Goal: Information Seeking & Learning: Learn about a topic

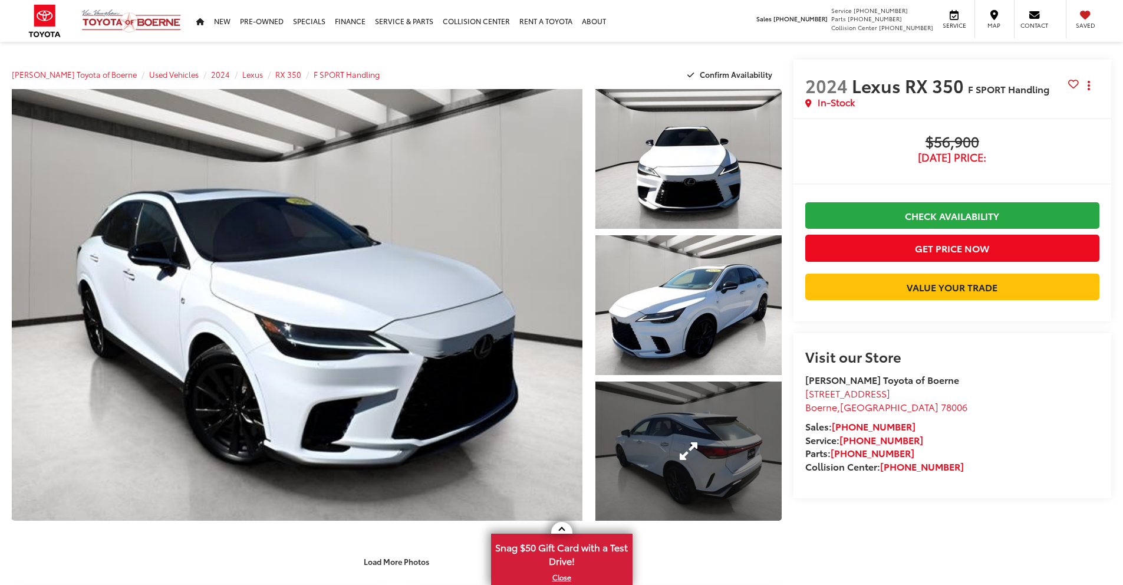
click at [721, 442] on link "Expand Photo 3" at bounding box center [688, 451] width 186 height 140
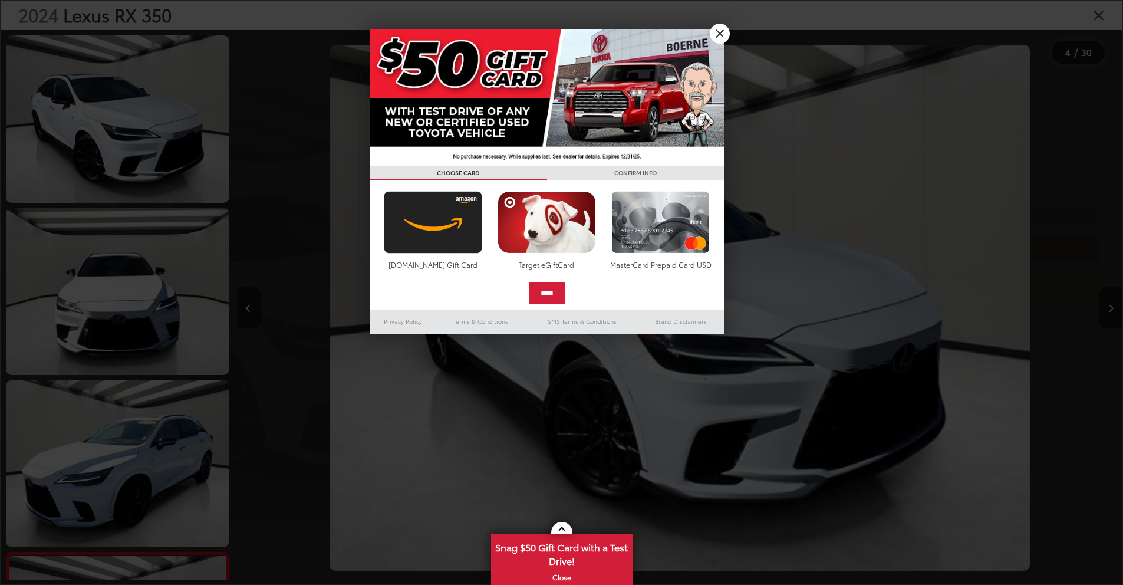
click at [725, 34] on link "X" at bounding box center [720, 34] width 20 height 20
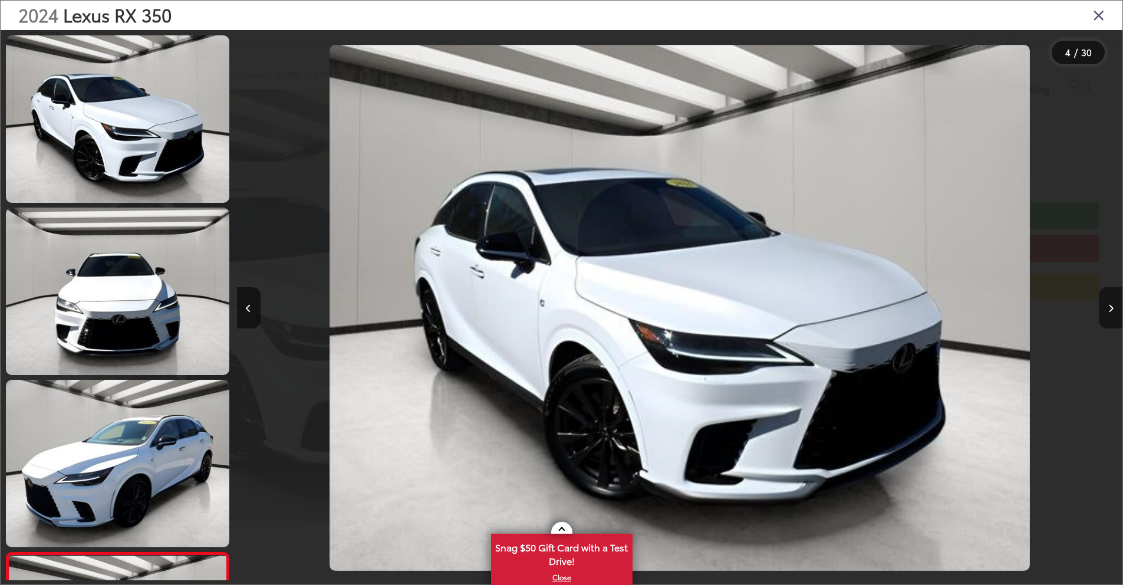
click at [1113, 306] on icon "Next image" at bounding box center [1110, 308] width 5 height 8
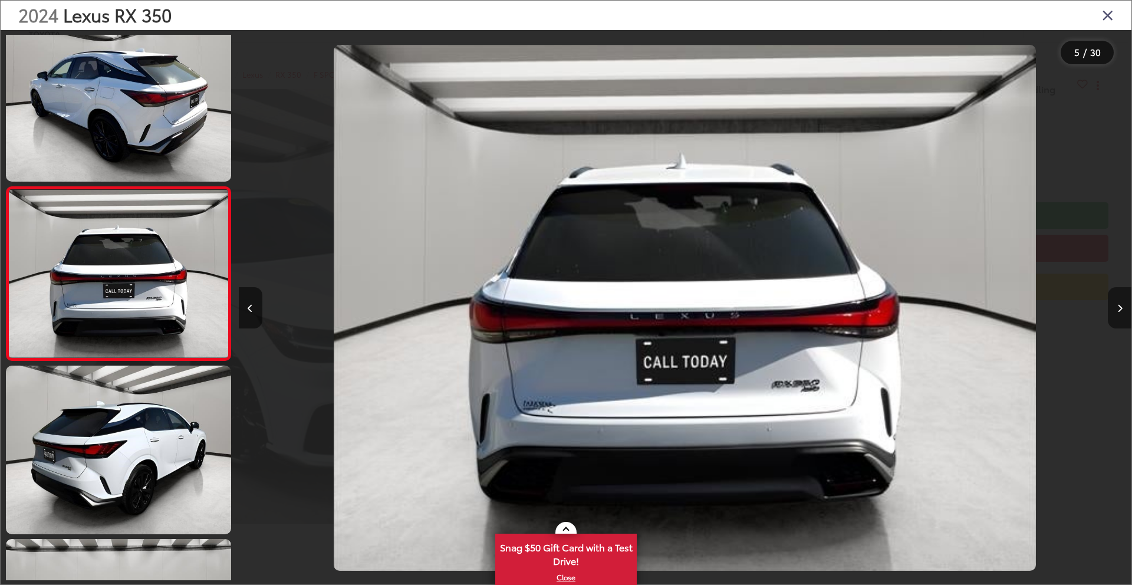
click at [1122, 306] on icon "Next image" at bounding box center [1119, 308] width 5 height 8
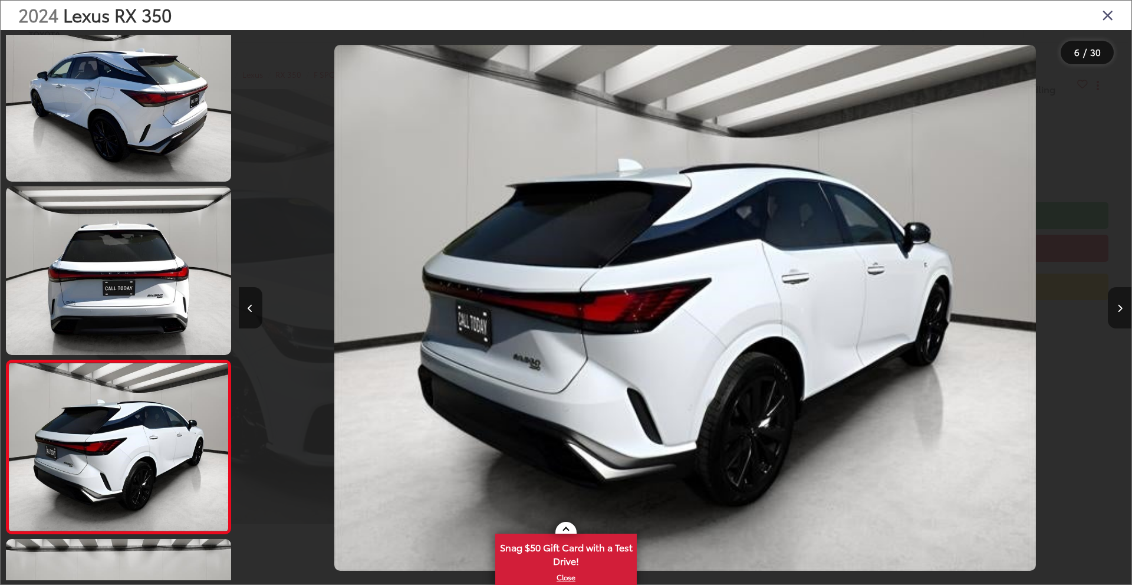
scroll to position [716, 0]
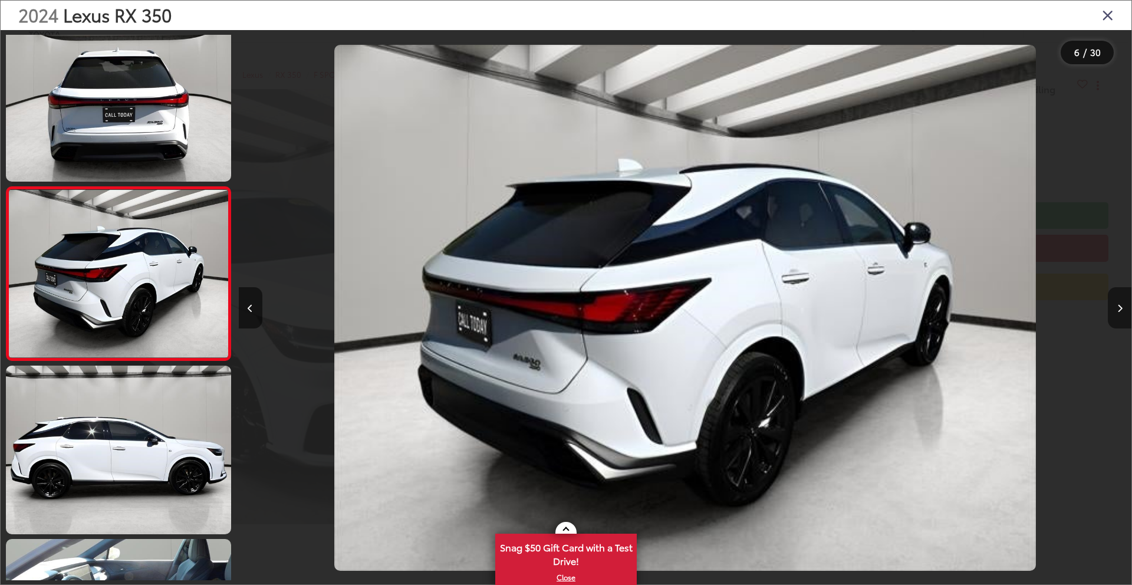
click at [1122, 306] on icon "Next image" at bounding box center [1119, 308] width 5 height 8
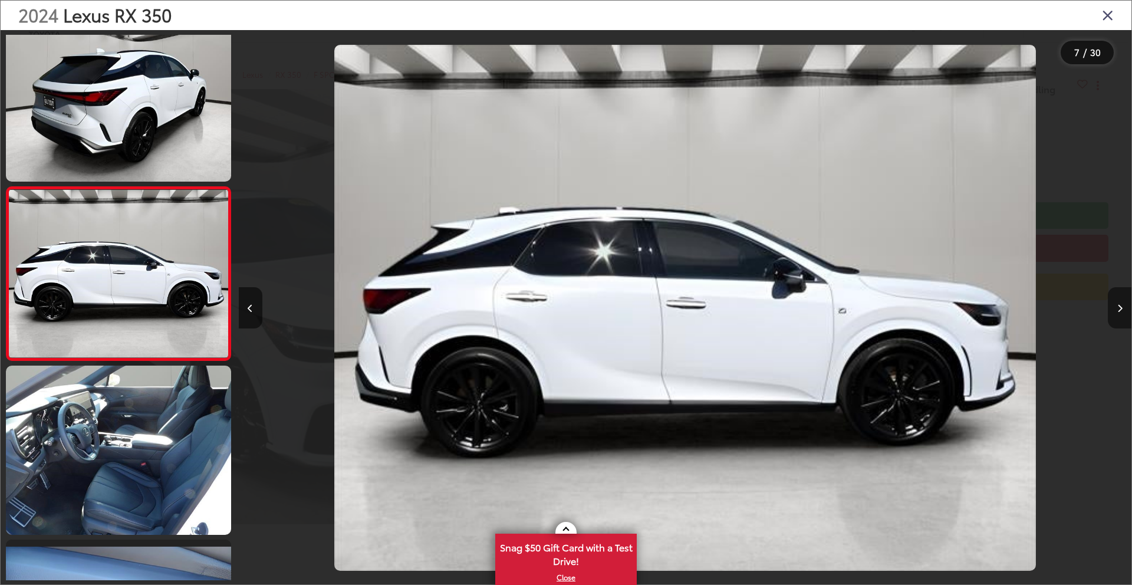
scroll to position [0, 0]
click at [1122, 306] on icon "Next image" at bounding box center [1119, 308] width 5 height 8
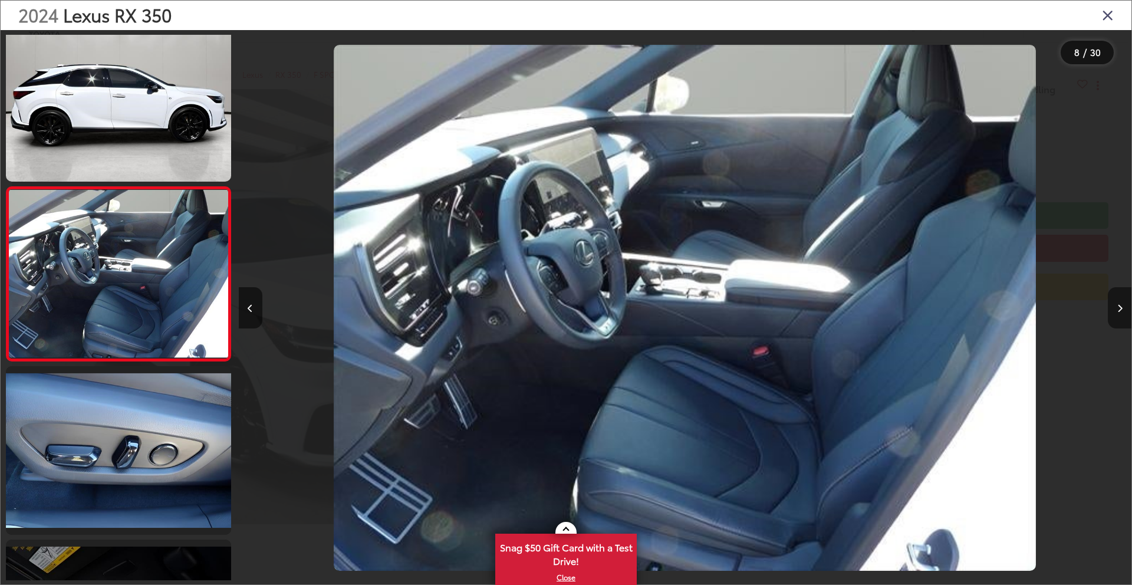
click at [1122, 306] on icon "Next image" at bounding box center [1119, 308] width 5 height 8
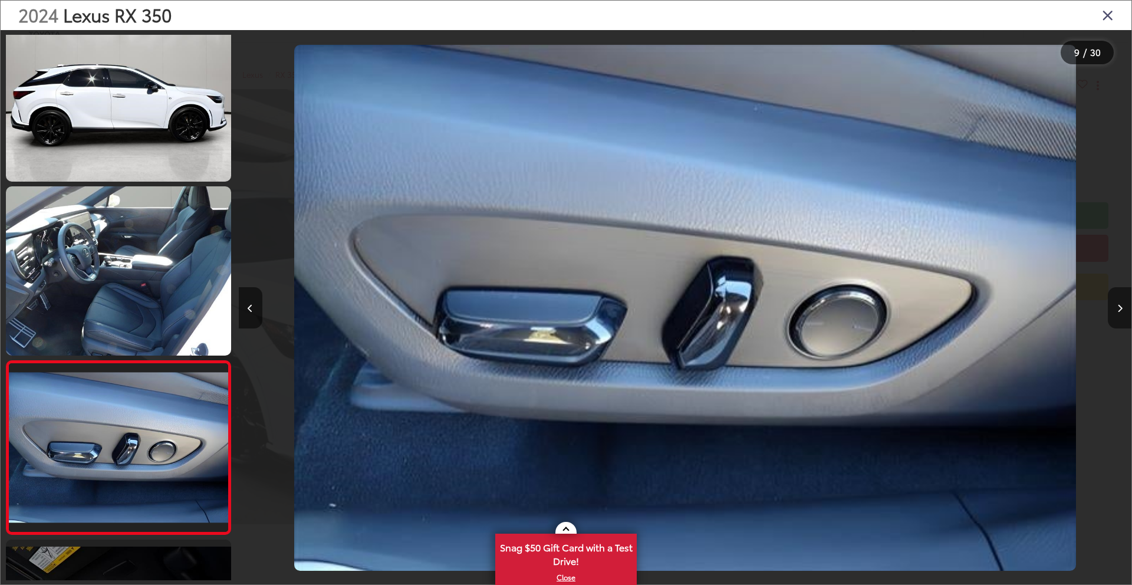
scroll to position [1237, 0]
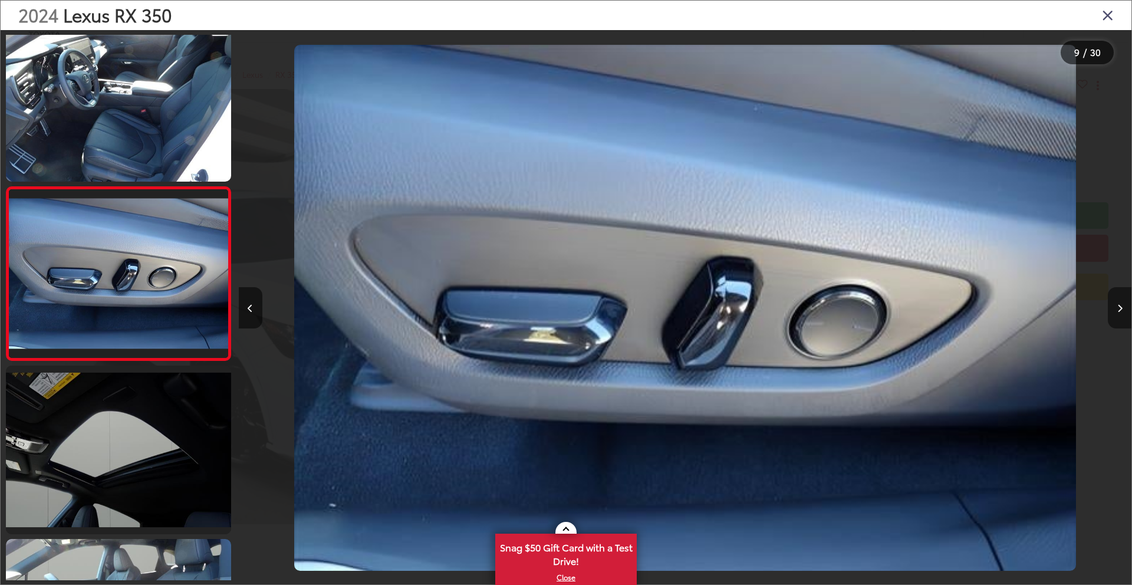
click at [1122, 306] on icon "Next image" at bounding box center [1119, 308] width 5 height 8
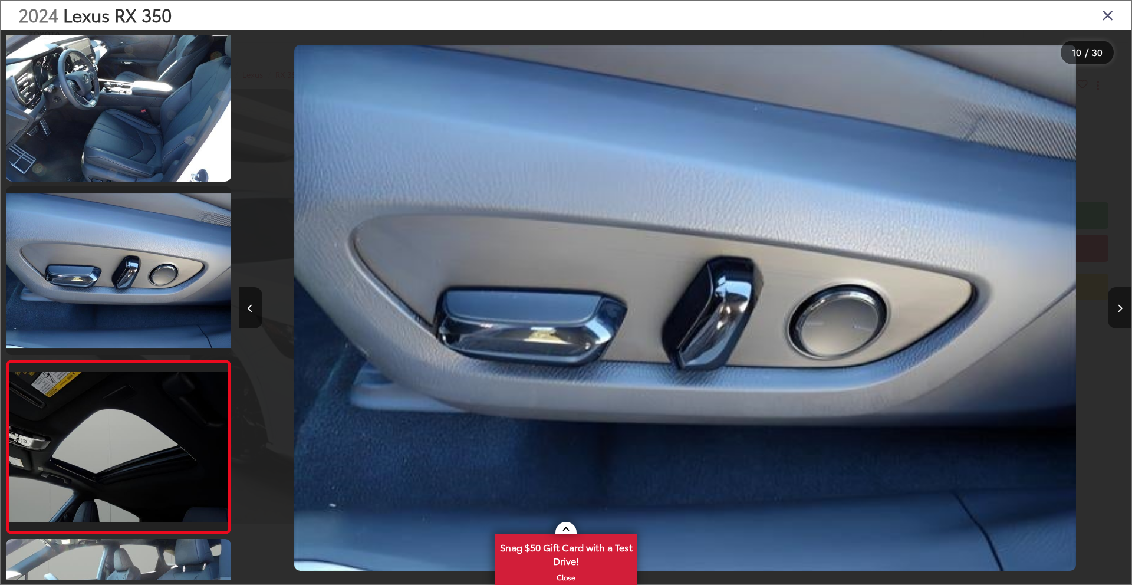
scroll to position [1410, 0]
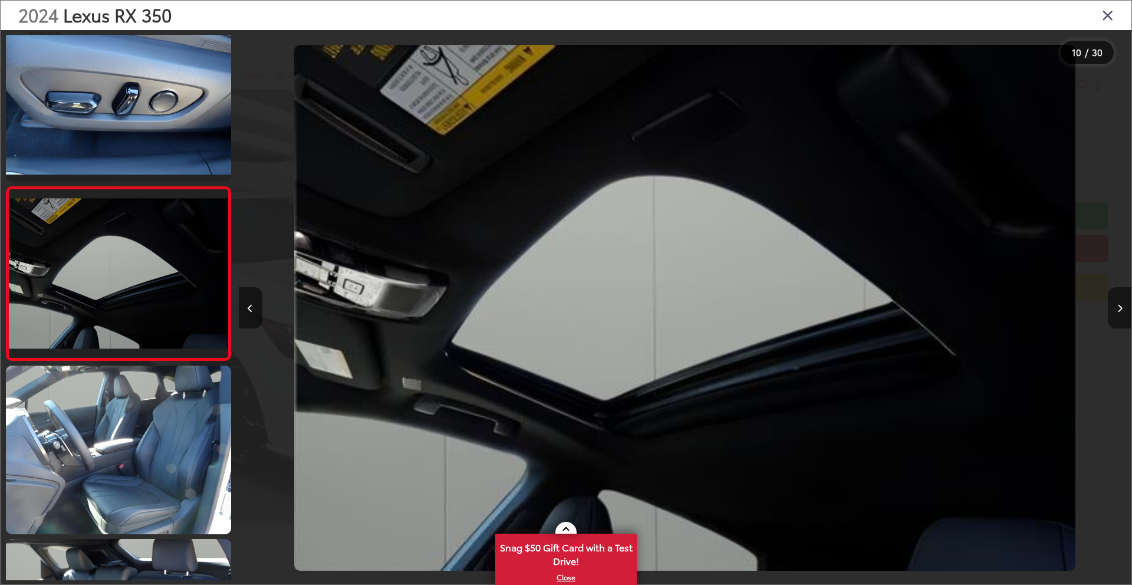
click at [1122, 306] on icon "Next image" at bounding box center [1119, 308] width 5 height 8
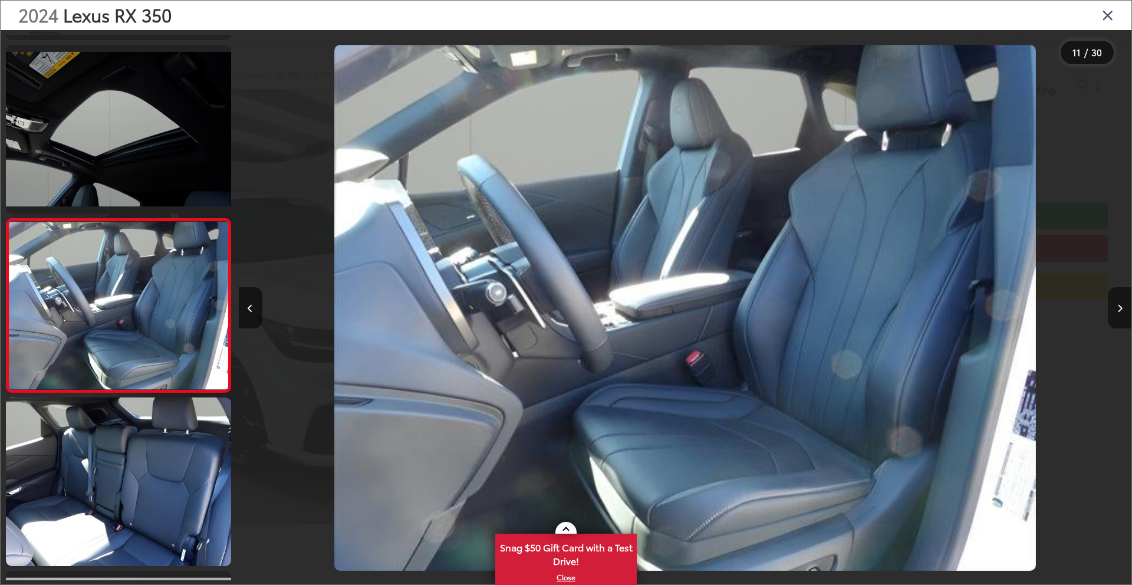
scroll to position [1583, 0]
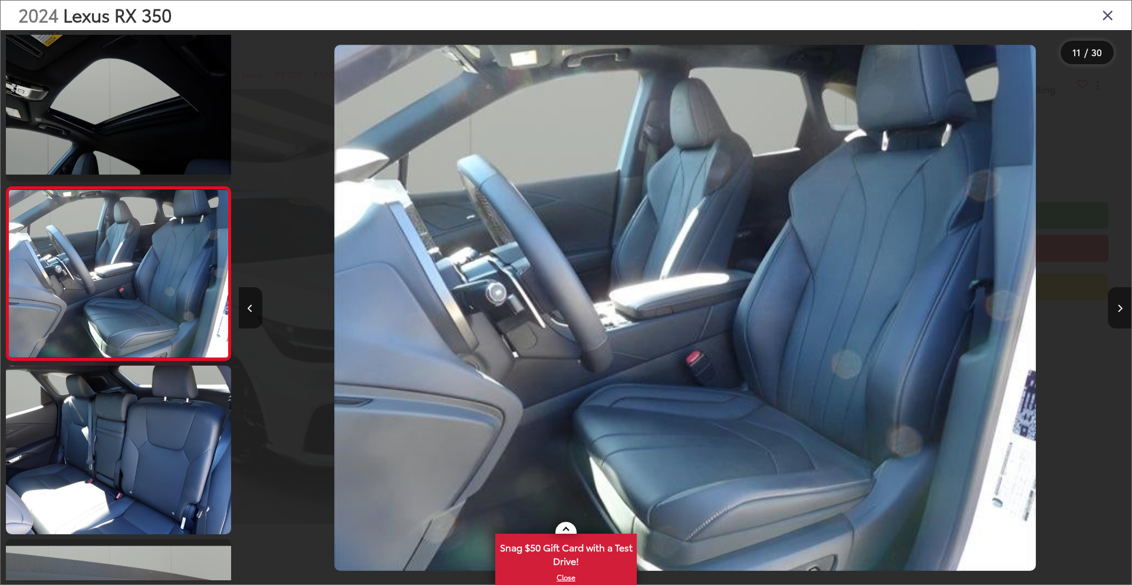
click at [1121, 306] on icon "Next image" at bounding box center [1119, 308] width 5 height 8
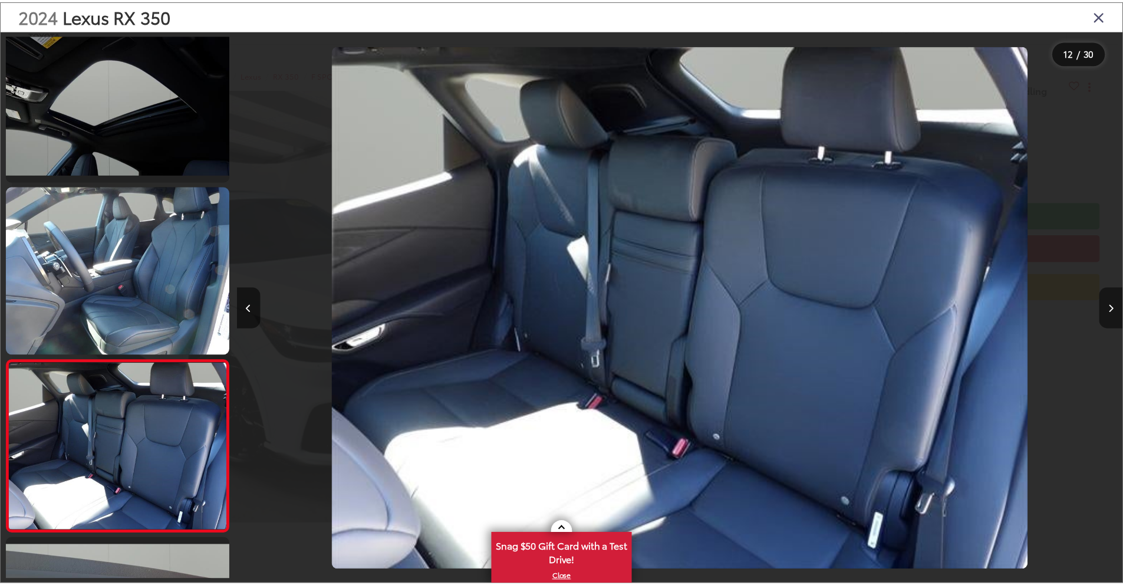
scroll to position [1756, 0]
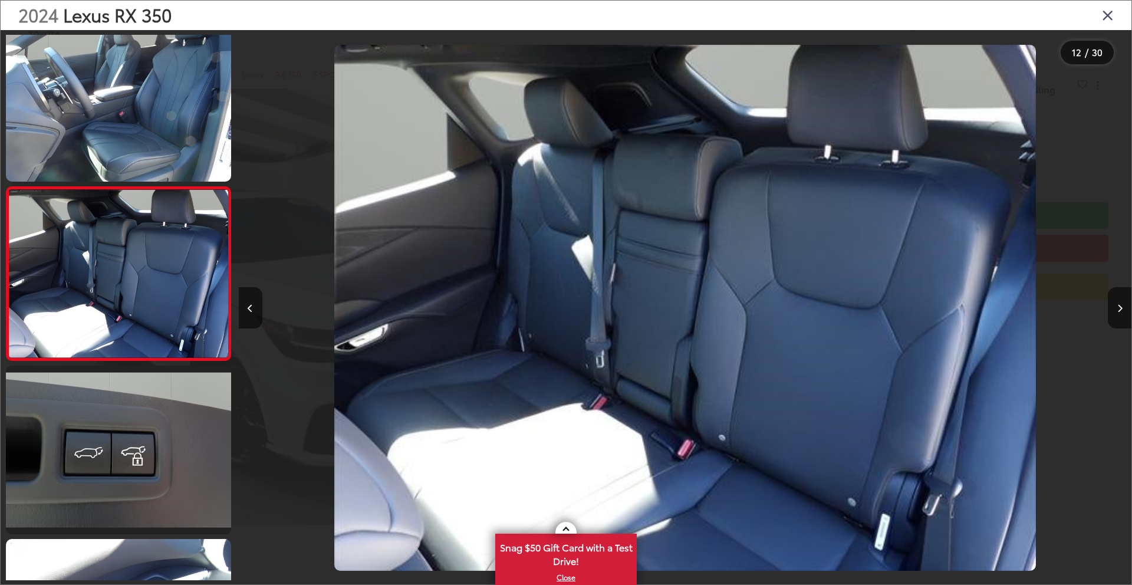
click at [1107, 14] on icon "Close gallery" at bounding box center [1108, 14] width 12 height 15
